Goal: Navigation & Orientation: Understand site structure

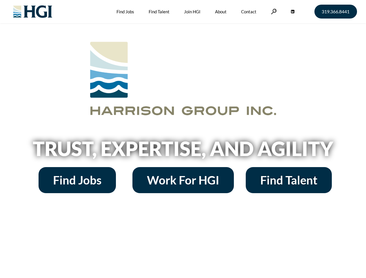
click at [183, 139] on h2 "Trust, Expertise, and Agility" at bounding box center [183, 149] width 330 height 20
click at [273, 11] on link at bounding box center [274, 12] width 6 height 6
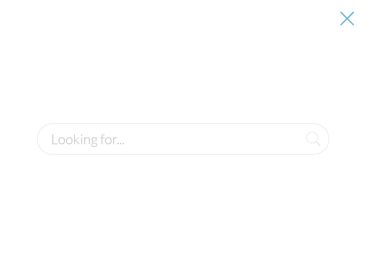
click at [183, 151] on h2 "Trust, Expertise, and Agility" at bounding box center [183, 149] width 330 height 20
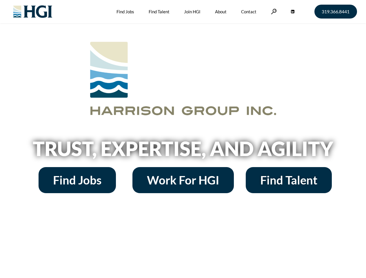
click at [183, 139] on h2 "Trust, Expertise, and Agility" at bounding box center [183, 149] width 330 height 20
click at [273, 11] on link at bounding box center [274, 12] width 6 height 6
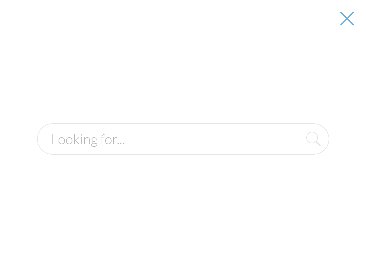
click at [183, 151] on h2 "Trust, Expertise, and Agility" at bounding box center [183, 149] width 330 height 20
